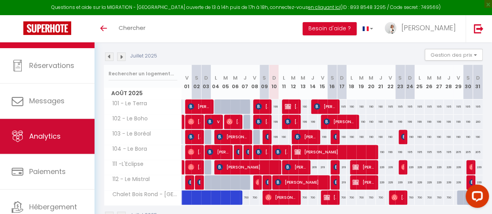
scroll to position [58, 0]
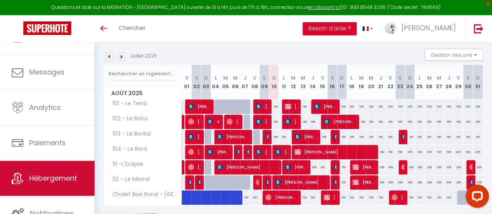
click at [77, 174] on span "Hébergement" at bounding box center [53, 178] width 48 height 10
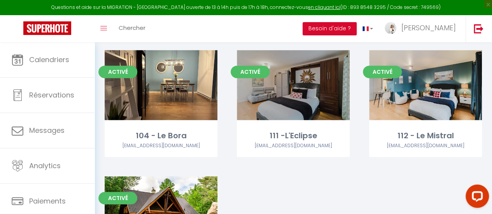
scroll to position [78, 0]
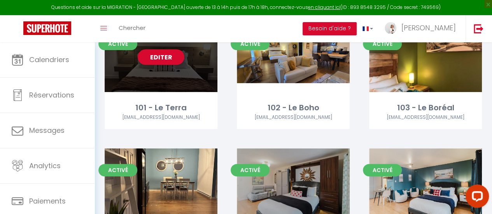
click at [159, 93] on div "Activé Editer 101 - Le Terra sophiesosolamontagne@gmail.com" at bounding box center [161, 75] width 113 height 107
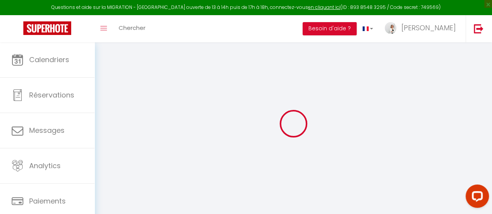
select select "+ 15 %"
checkbox input "true"
checkbox input "false"
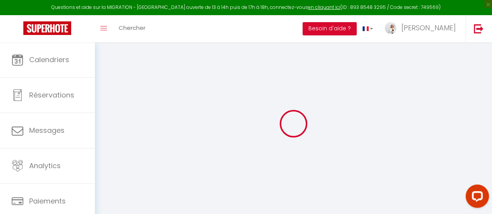
checkbox input "false"
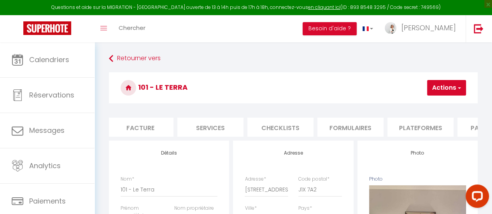
scroll to position [0, 168]
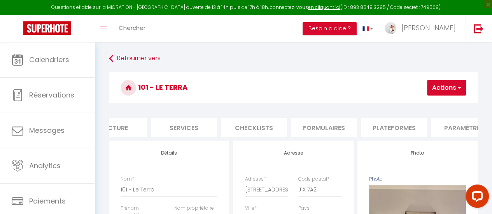
click at [410, 126] on li "Plateformes" at bounding box center [394, 127] width 66 height 19
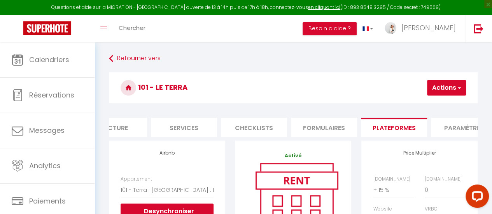
click at [453, 125] on li "Paramètres" at bounding box center [464, 127] width 66 height 19
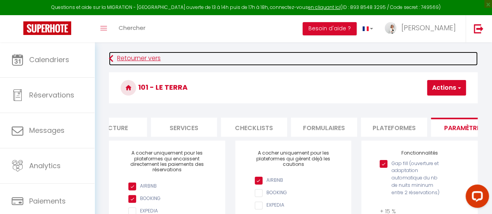
click at [113, 55] on link "Retourner vers" at bounding box center [293, 59] width 368 height 14
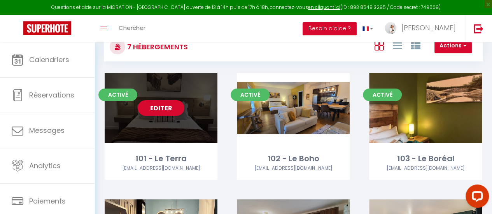
scroll to position [39, 0]
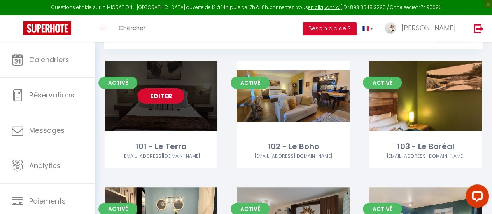
click at [188, 113] on div "Editer" at bounding box center [161, 96] width 113 height 70
select select "3"
select select "2"
select select "1"
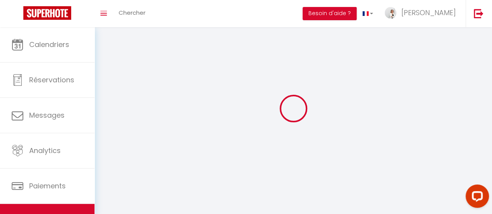
select select
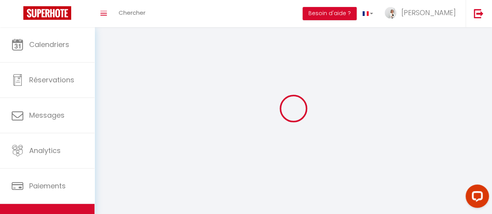
checkbox input "false"
select select
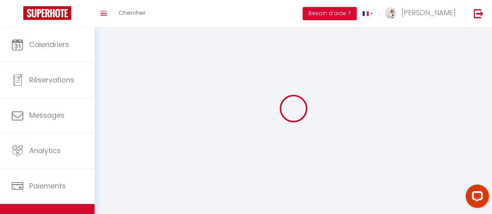
select select
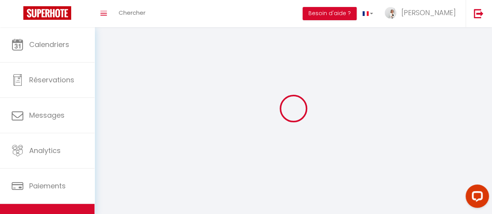
select select
checkbox input "false"
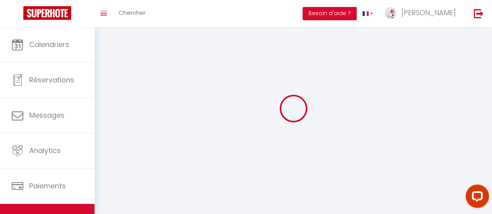
checkbox input "false"
select select
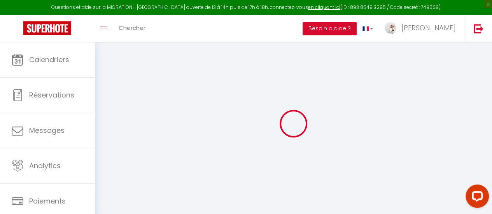
checkbox input "true"
checkbox input "false"
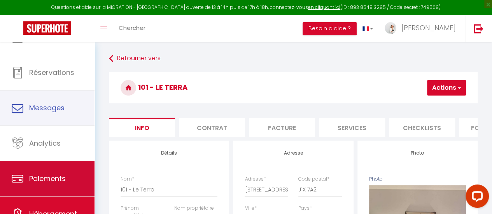
scroll to position [58, 0]
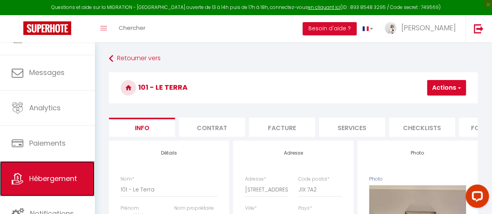
click at [47, 175] on span "Hébergement" at bounding box center [53, 179] width 48 height 10
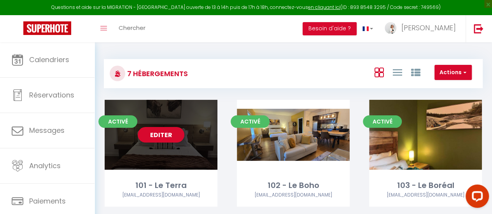
click at [165, 162] on div "Editer" at bounding box center [161, 135] width 113 height 70
select select "3"
select select "2"
select select "1"
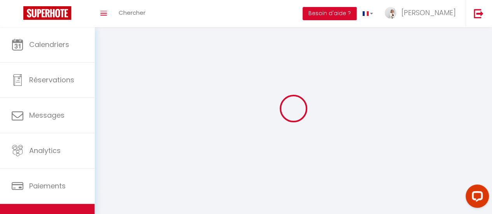
select select
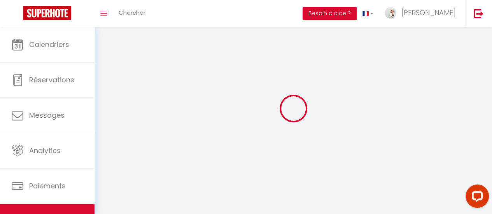
select select
checkbox input "false"
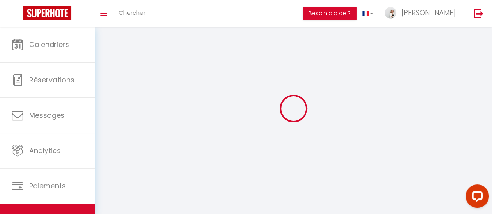
checkbox input "false"
select select
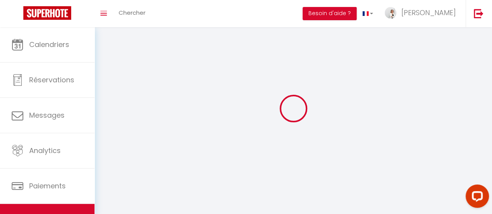
select select
checkbox input "false"
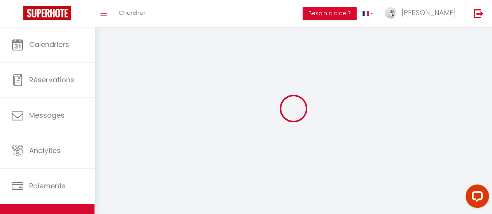
checkbox input "false"
select select
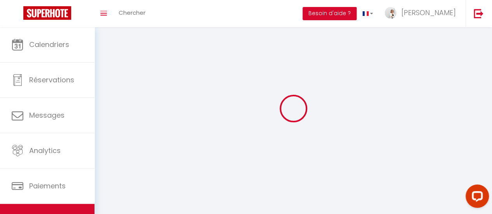
select select "1"
select select
select select "28"
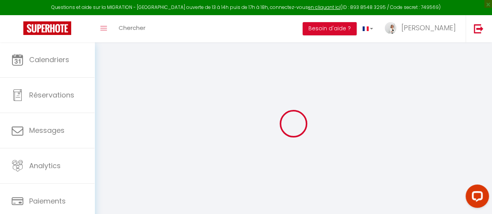
select select
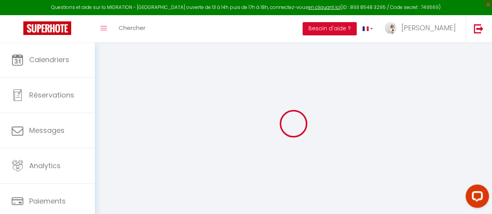
select select
checkbox input "false"
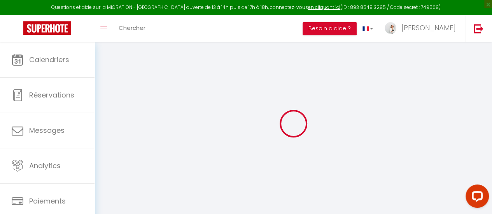
select select
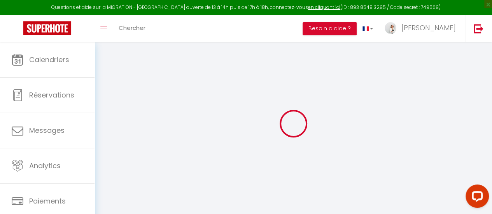
select select
checkbox input "false"
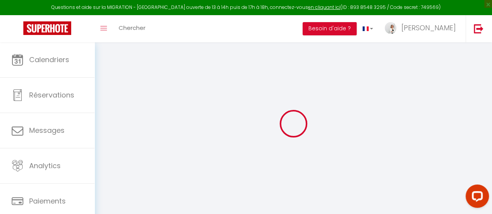
checkbox input "false"
select select
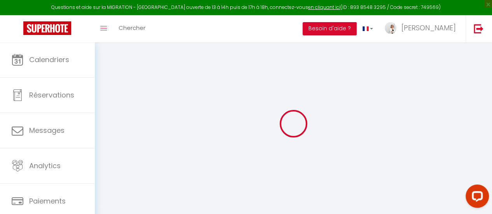
select select
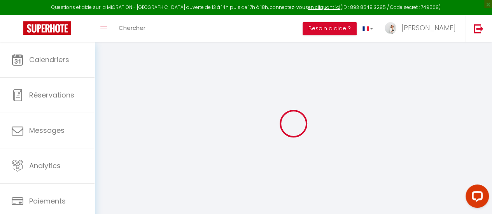
checkbox input "false"
select select
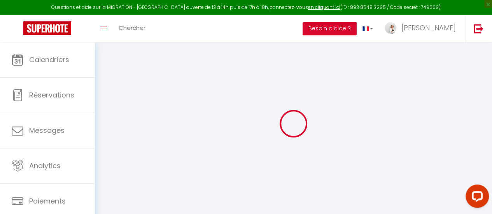
select select
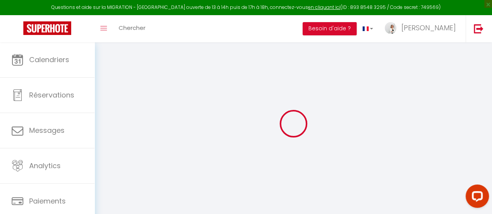
select select
checkbox input "false"
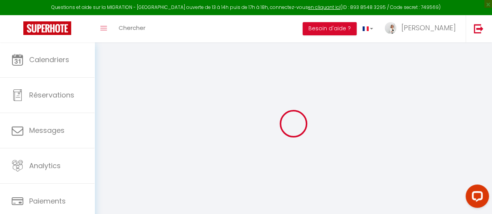
checkbox input "false"
select select
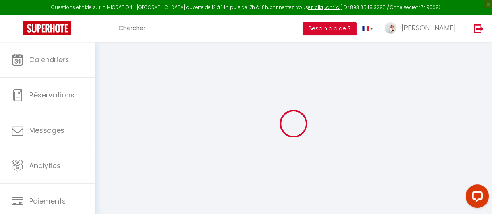
select select
checkbox input "false"
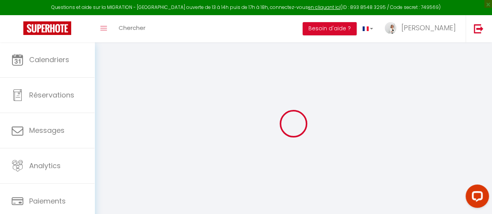
checkbox input "false"
select select
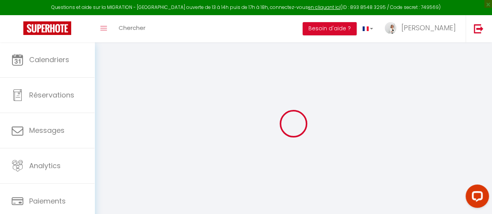
type input "101 - Le Terra"
type input "[PERSON_NAME]"
type input "Lamontagne"
type input "2240 Chemin du Parc"
type input "J1X 7A2"
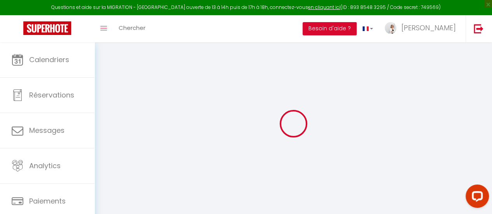
type input "Orford"
select select "boutique_hotels_and_more"
select select "4"
type input "179"
type input "35"
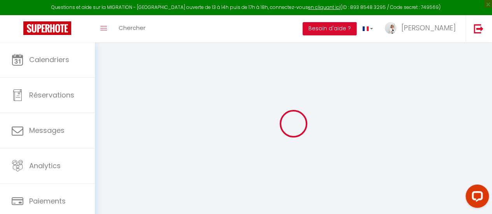
type input "3.5"
type input "100"
type input "15"
select select
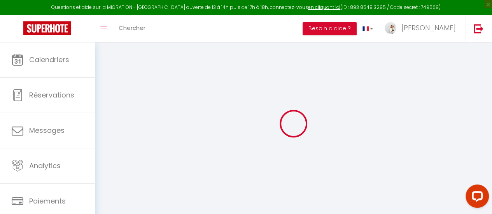
select select
type input "2240 Chemin du Parc"
type input "J1X 7A2"
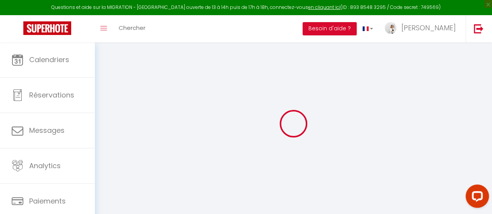
type input "Orford"
select select "40"
type input "[EMAIL_ADDRESS][DOMAIN_NAME]"
select select "14349"
checkbox input "true"
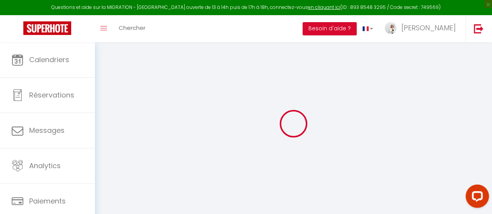
checkbox input "true"
checkbox input "false"
radio input "true"
select select "97"
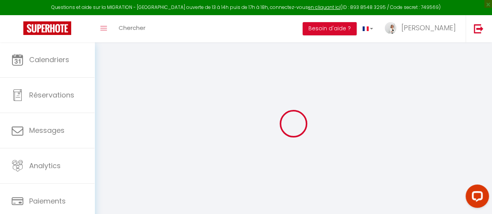
type input "0"
select select
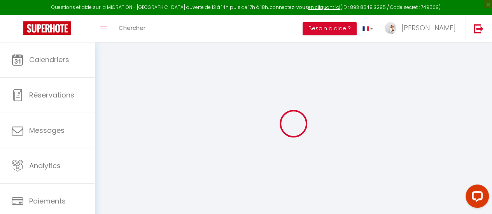
select select
checkbox input "true"
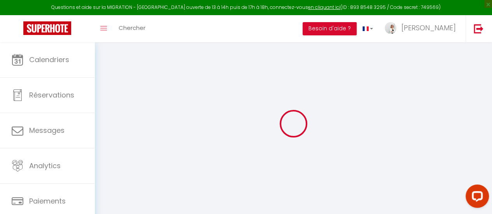
checkbox input "true"
checkbox input "false"
select select
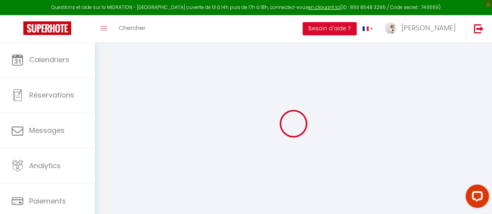
select select
checkbox input "true"
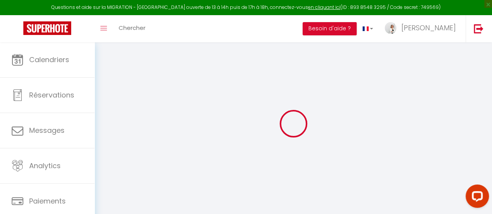
checkbox input "false"
checkbox input "true"
checkbox input "false"
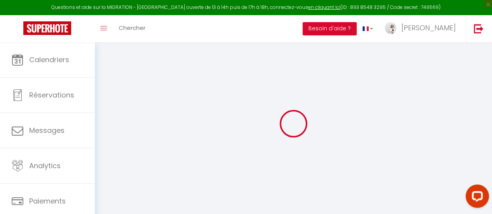
checkbox input "false"
select select "16:00"
select select "23:45"
select select "11:00"
select select "30"
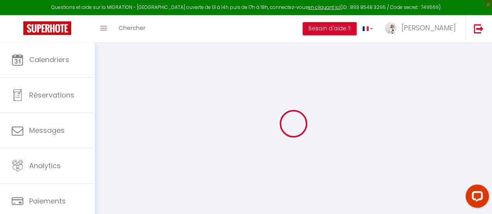
select select "120"
checkbox input "true"
checkbox input "false"
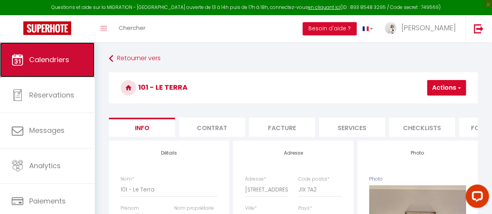
click at [51, 67] on link "Calendriers" at bounding box center [47, 59] width 94 height 35
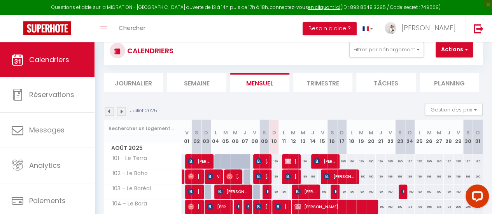
scroll to position [39, 0]
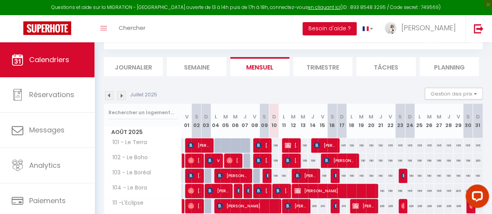
click at [274, 146] on div "199" at bounding box center [274, 145] width 10 height 14
type input "199"
type input "Dim 10 Août 2025"
type input "Lun 11 Août 2025"
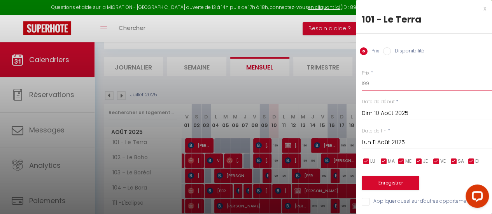
click at [373, 80] on input "199" at bounding box center [426, 84] width 130 height 14
type input "190"
click at [390, 181] on button "Enregistrer" at bounding box center [390, 183] width 58 height 14
type input "Sam 09 Août 2025"
type input "Dim 10 Août 2025"
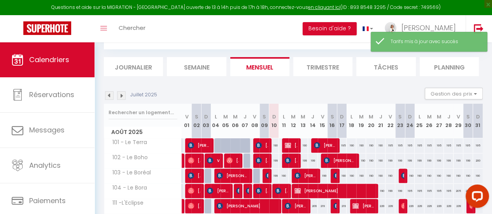
click at [275, 160] on div "199" at bounding box center [274, 160] width 10 height 14
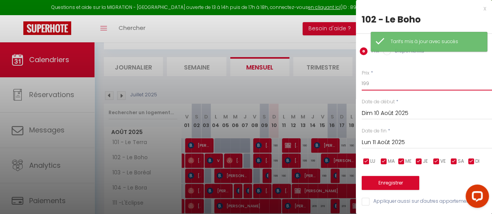
click at [379, 84] on input "199" at bounding box center [426, 84] width 130 height 14
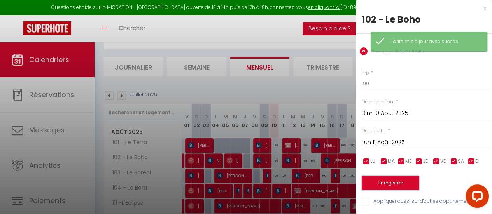
click at [378, 184] on button "Enregistrer" at bounding box center [390, 183] width 58 height 14
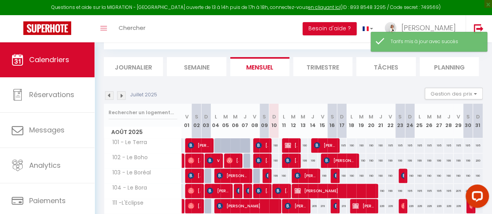
scroll to position [0, 0]
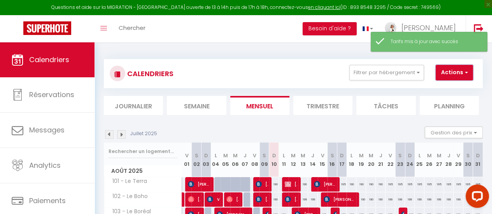
click at [469, 73] on button "Actions" at bounding box center [453, 73] width 37 height 16
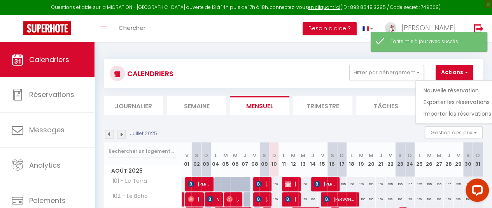
click at [279, 53] on div "CALENDRIERS Filtrer par hébergement En rénovation 101 - Le Terra 102 - Le Boho …" at bounding box center [293, 179] width 378 height 255
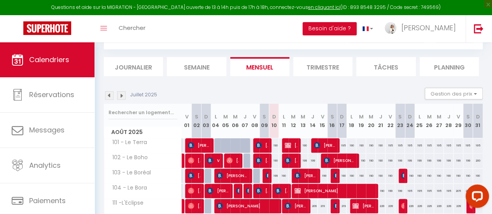
scroll to position [78, 0]
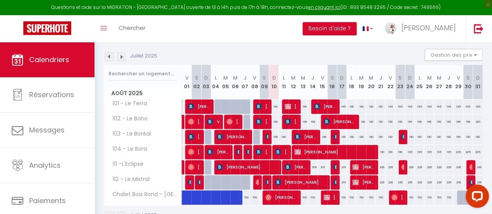
click at [271, 137] on div "199" at bounding box center [274, 137] width 10 height 14
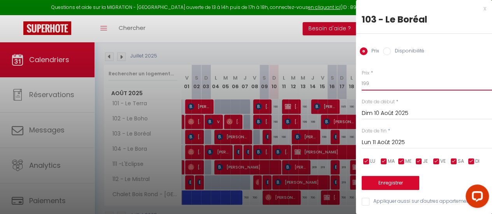
click at [375, 84] on input "199" at bounding box center [426, 84] width 130 height 14
click at [377, 180] on button "Enregistrer" at bounding box center [390, 183] width 58 height 14
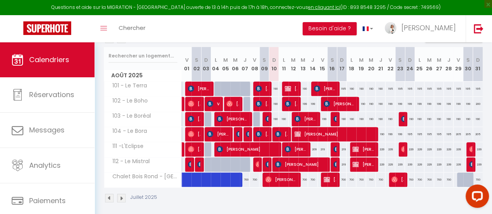
scroll to position [106, 0]
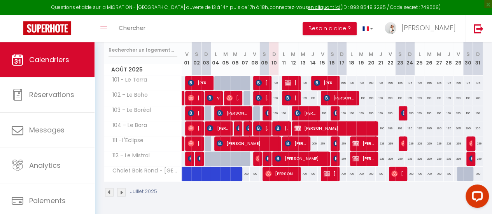
click at [318, 110] on div "199" at bounding box center [322, 113] width 10 height 14
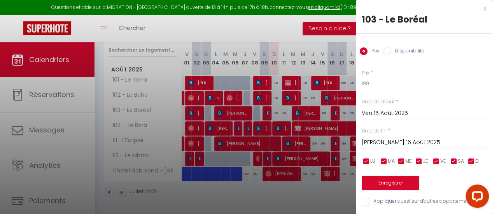
click at [312, 26] on div at bounding box center [246, 107] width 492 height 214
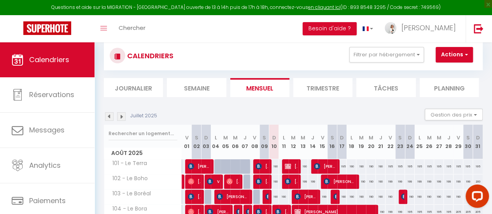
scroll to position [0, 0]
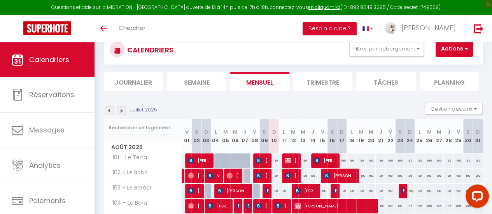
scroll to position [78, 0]
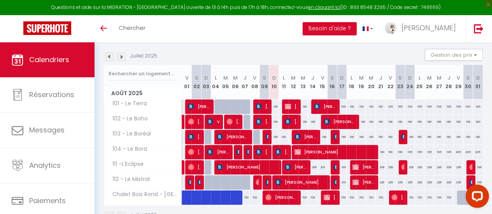
click at [339, 106] on div "195" at bounding box center [342, 106] width 10 height 14
type input "195"
type input "Dim 17 Août 2025"
type input "Lun 18 Août 2025"
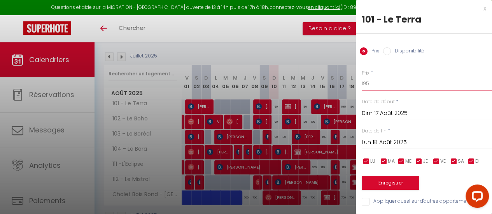
drag, startPoint x: 376, startPoint y: 83, endPoint x: 351, endPoint y: 83, distance: 24.9
click at [351, 83] on body "Questions et aide sur la MIGRATION - [GEOGRAPHIC_DATA] ouverte de 13 à 14h puis…" at bounding box center [246, 101] width 492 height 273
type input "190"
click at [387, 181] on button "Enregistrer" at bounding box center [390, 183] width 58 height 14
type input "[PERSON_NAME][DATE]"
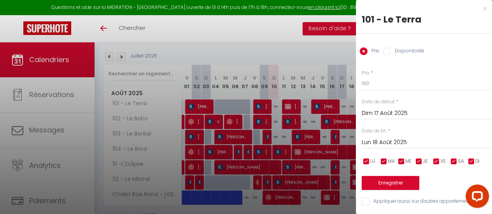
type input "Dim 17 Août 2025"
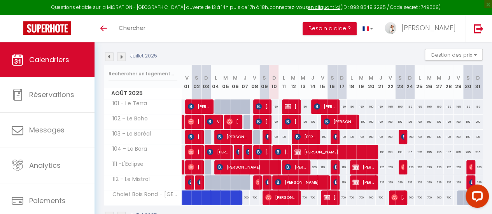
click at [406, 107] on div "195" at bounding box center [409, 106] width 10 height 14
type input "195"
type input "Dim 24 Août 2025"
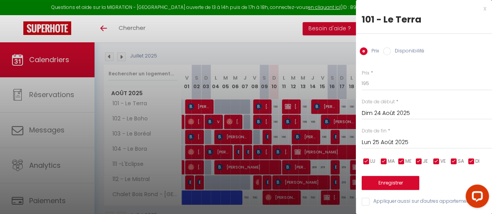
click at [392, 141] on input "Lun 25 Août 2025" at bounding box center [426, 143] width 130 height 10
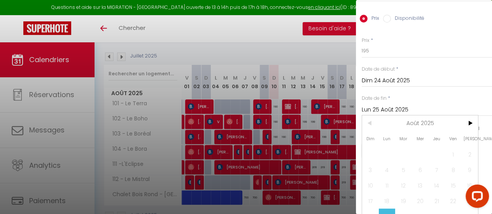
scroll to position [64, 0]
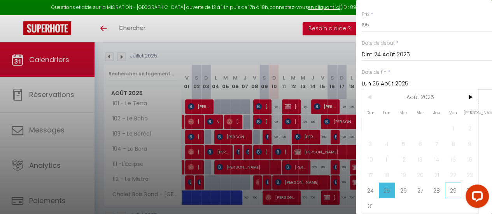
click at [452, 184] on span "29" at bounding box center [453, 191] width 17 height 16
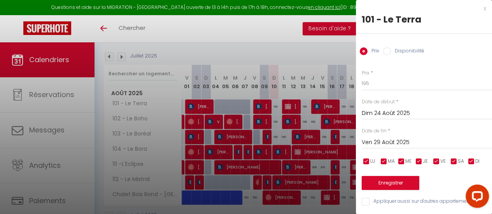
click at [384, 138] on input "Ven 29 Août 2025" at bounding box center [426, 143] width 130 height 10
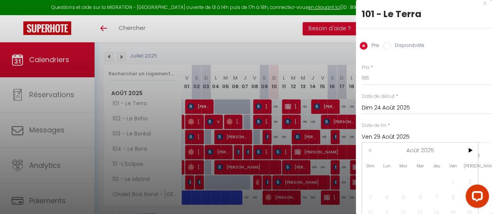
scroll to position [64, 0]
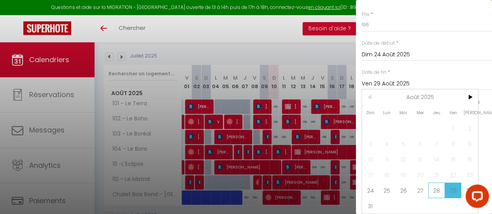
click at [435, 183] on span "28" at bounding box center [436, 191] width 17 height 16
type input "Jeu 28 Août 2025"
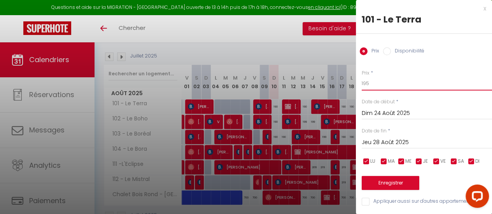
click at [371, 81] on input "195" at bounding box center [426, 84] width 130 height 14
type input "190"
click at [378, 176] on button "Enregistrer" at bounding box center [390, 183] width 58 height 14
type input "Sam 23 Août 2025"
type input "Mer 27 Août 2025"
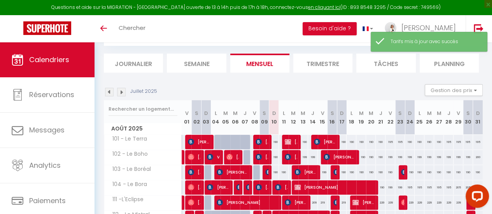
scroll to position [78, 0]
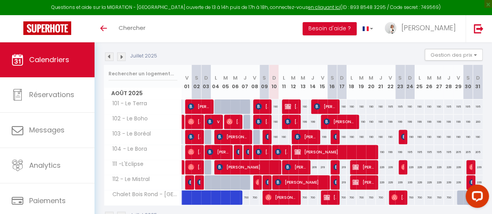
click at [443, 107] on div "195" at bounding box center [448, 106] width 10 height 14
type input "195"
type input "Jeu 28 Août 2025"
type input "Ven 29 Août 2025"
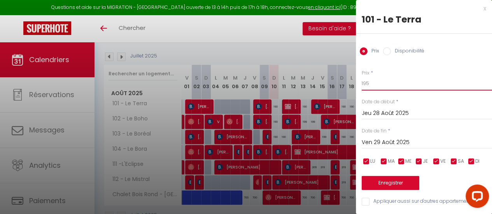
click at [373, 83] on input "195" at bounding box center [426, 84] width 130 height 14
type input "190"
click at [390, 184] on button "Enregistrer" at bounding box center [390, 183] width 58 height 14
type input "Mer 27 Août 2025"
type input "Jeu 28 Août 2025"
